Goal: Information Seeking & Learning: Learn about a topic

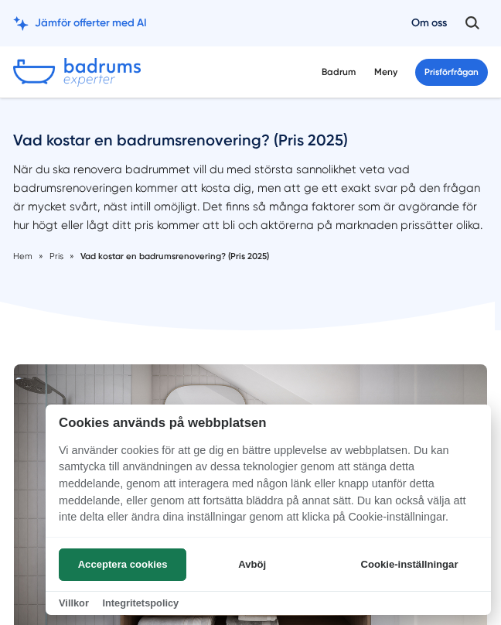
click at [146, 565] on button "Acceptera cookies" at bounding box center [123, 564] width 128 height 32
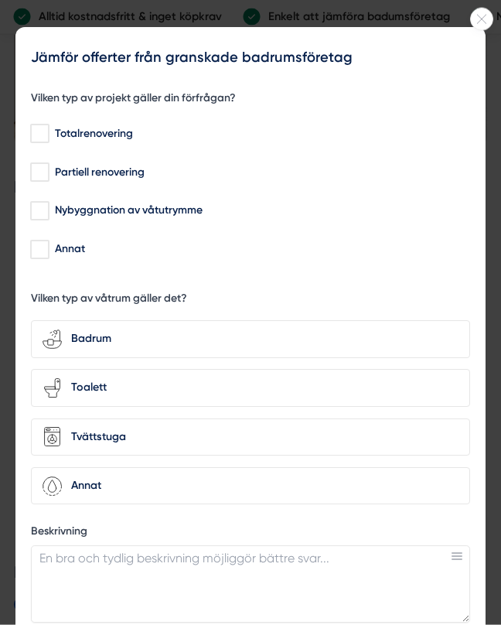
click at [478, 29] on div at bounding box center [481, 19] width 23 height 23
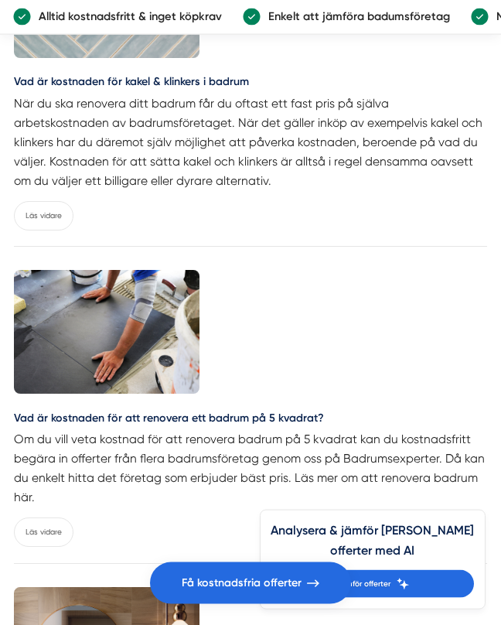
scroll to position [4968, 0]
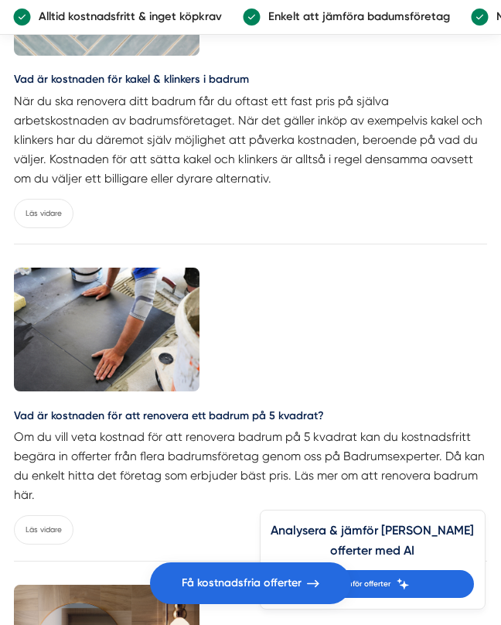
click at [46, 199] on link "Läs vidare" at bounding box center [44, 213] width 60 height 29
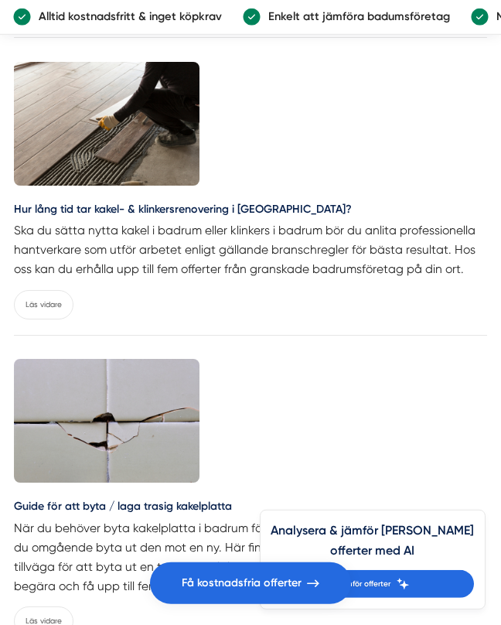
scroll to position [2824, 0]
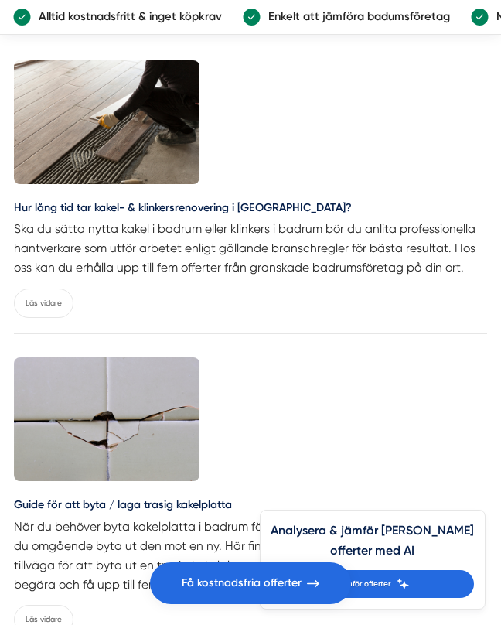
click at [53, 288] on link "Läs vidare" at bounding box center [44, 302] width 60 height 29
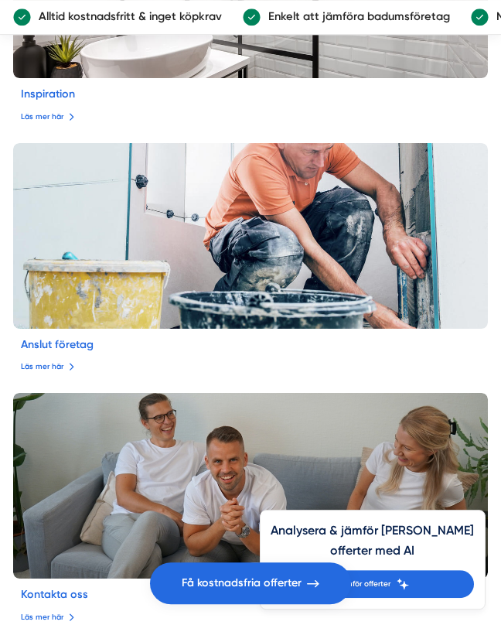
scroll to position [2656, 0]
click at [64, 360] on link "Läs mer här" at bounding box center [48, 366] width 54 height 12
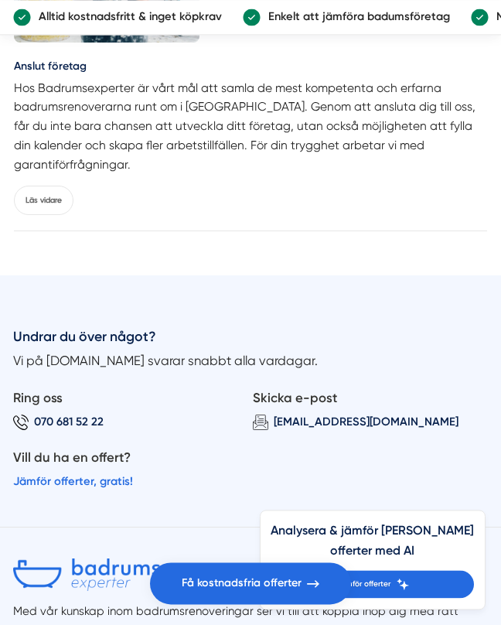
scroll to position [4297, 0]
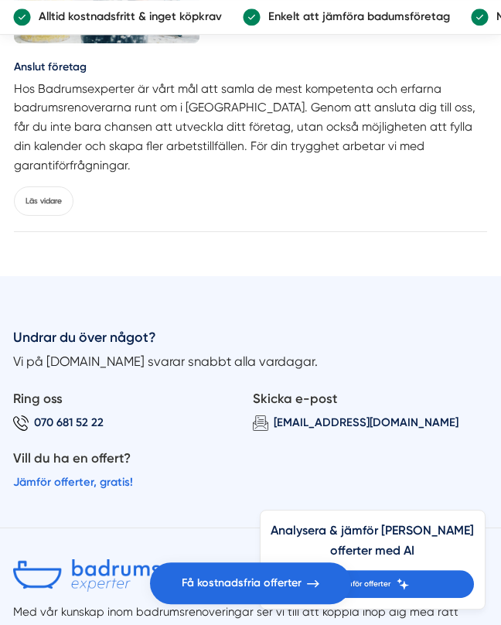
click at [94, 473] on link "Jämför offerter, gratis!" at bounding box center [73, 482] width 120 height 18
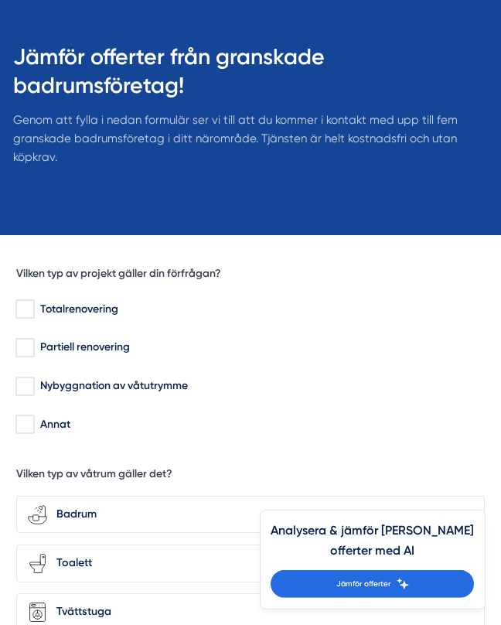
scroll to position [114, 0]
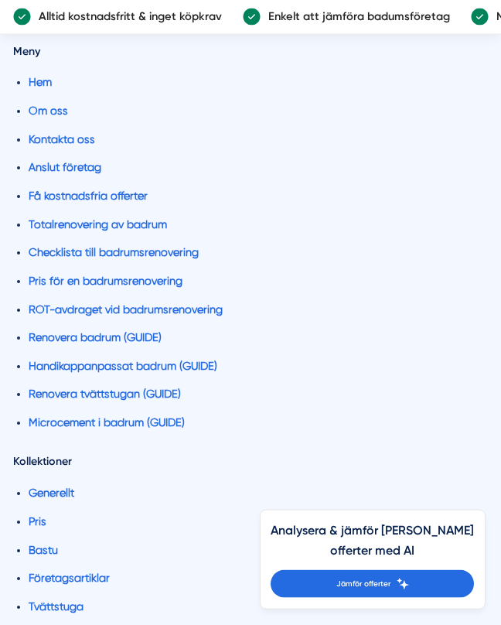
scroll to position [3268, 0]
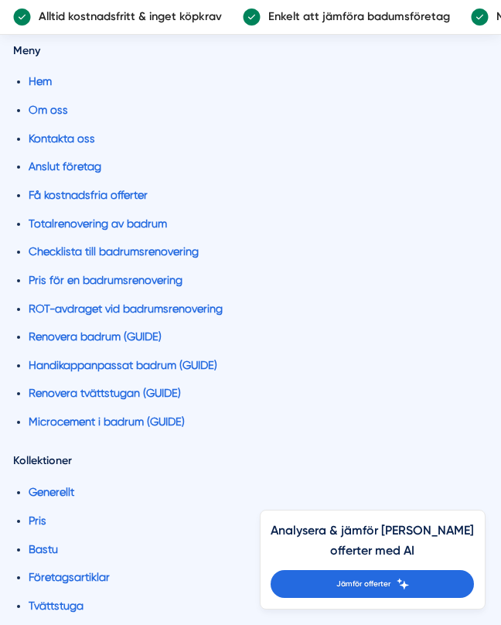
click at [199, 245] on link "Checklista till badrumsrenovering" at bounding box center [114, 251] width 170 height 12
click at [140, 245] on link "Checklista till badrumsrenovering" at bounding box center [114, 251] width 170 height 12
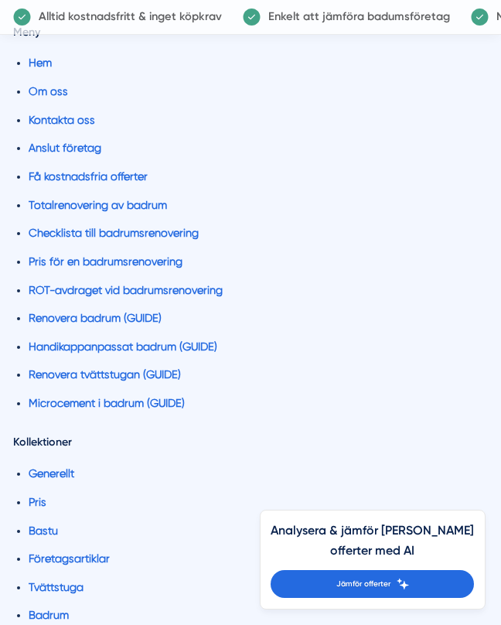
scroll to position [1938, 0]
